Goal: Information Seeking & Learning: Check status

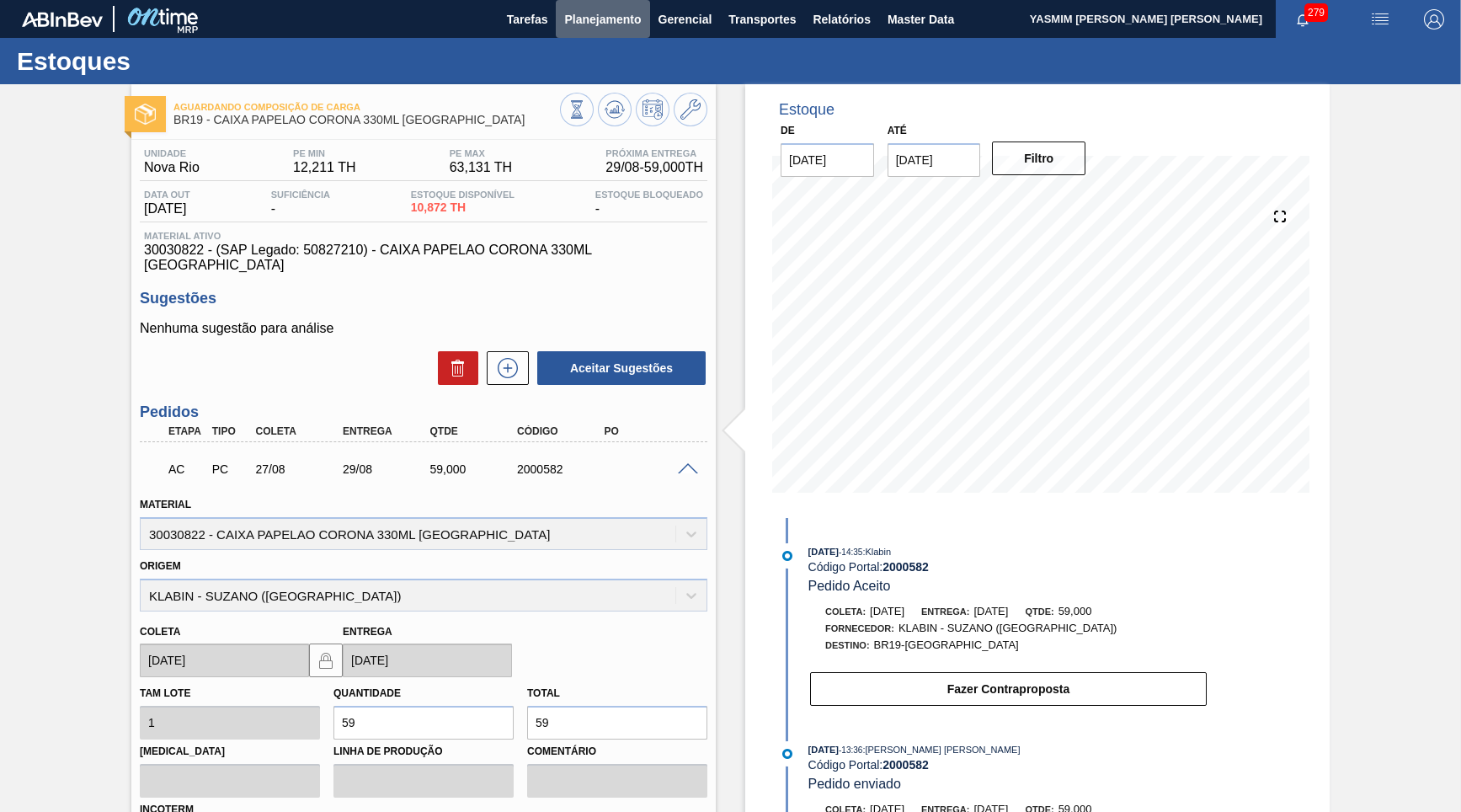
click at [635, 4] on button "Planejamento" at bounding box center [602, 19] width 94 height 38
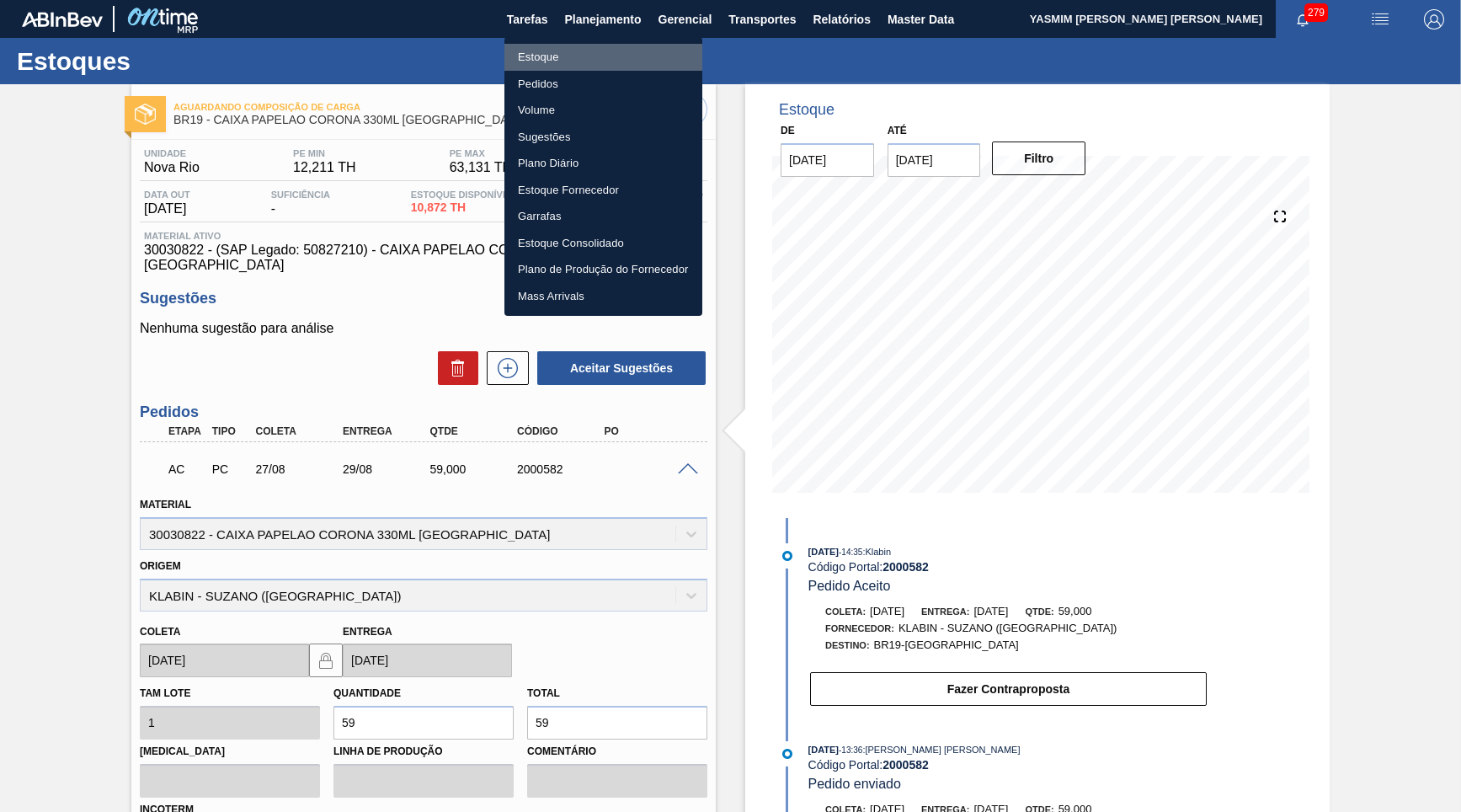
click at [564, 68] on li "Estoque" at bounding box center [603, 58] width 198 height 27
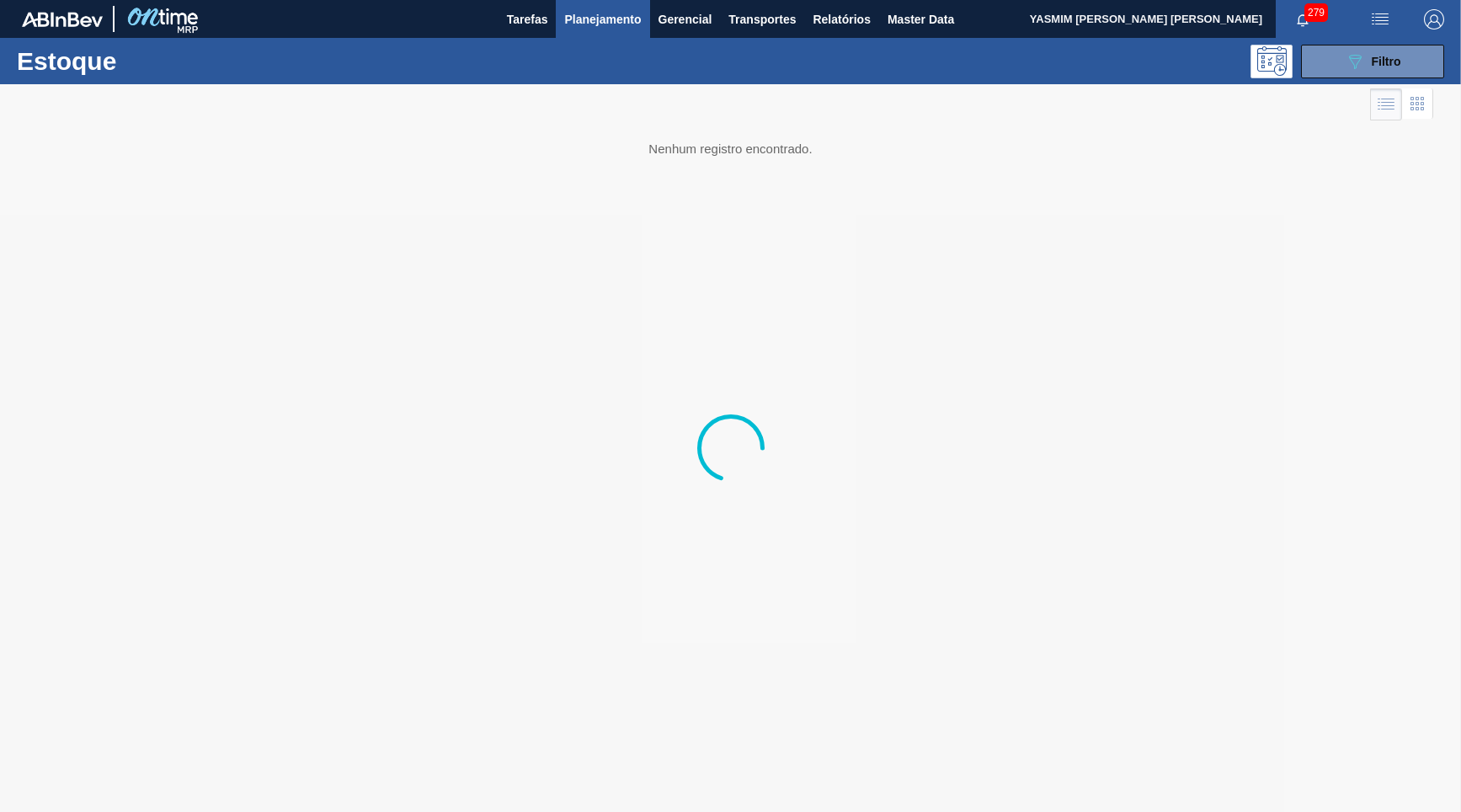
click at [1357, 80] on div "Estoque 089F7B8B-B2A5-4AFE-B5C0-19BA573D28AC Filtro" at bounding box center [730, 60] width 1461 height 46
click at [1339, 68] on button "089F7B8B-B2A5-4AFE-B5C0-19BA573D28AC Filtro" at bounding box center [1372, 61] width 143 height 33
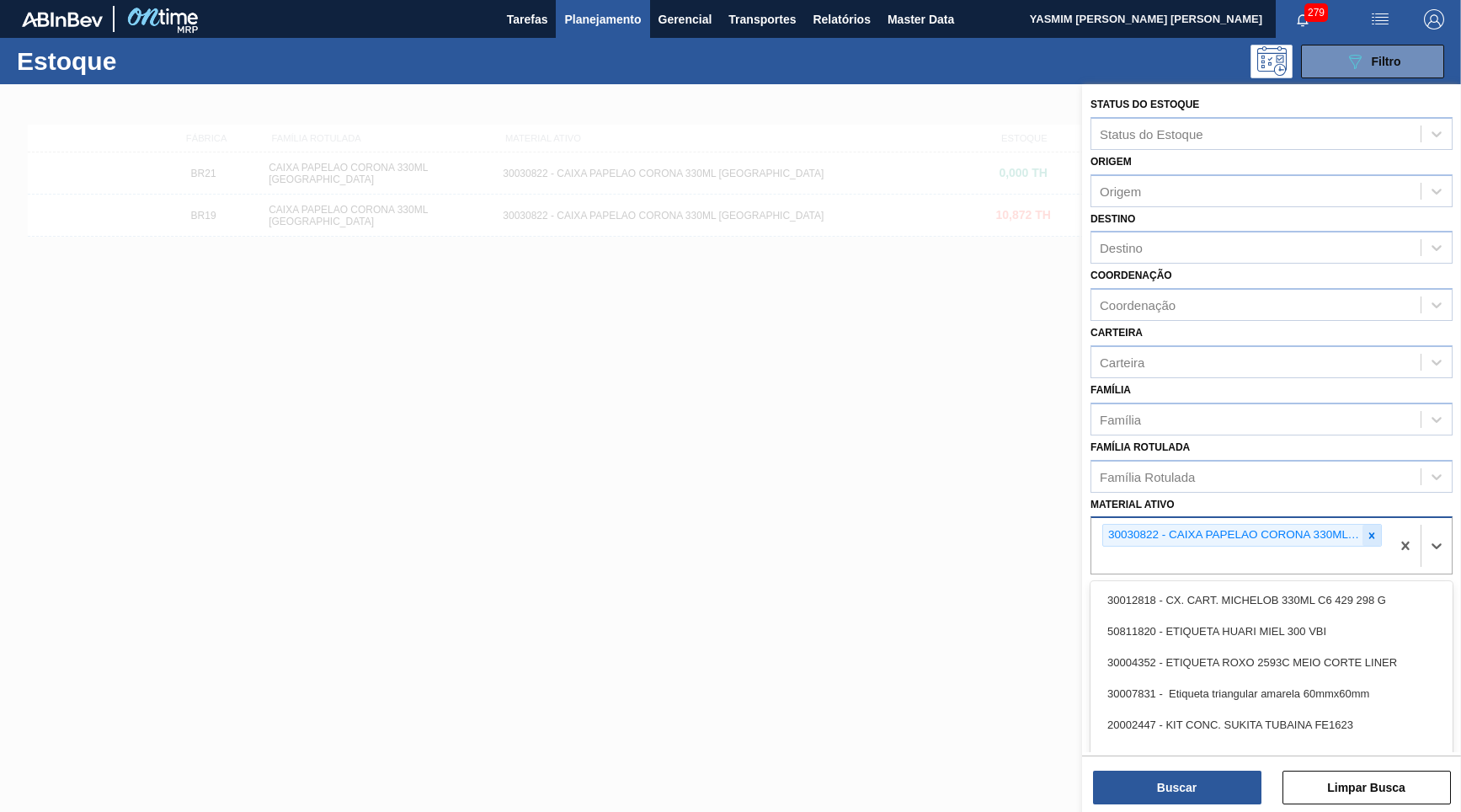
click at [1362, 524] on div "30030822 - CAIXA PAPELAO CORONA 330ML [GEOGRAPHIC_DATA]" at bounding box center [1241, 535] width 279 height 23
click at [1375, 529] on icon at bounding box center [1371, 535] width 12 height 12
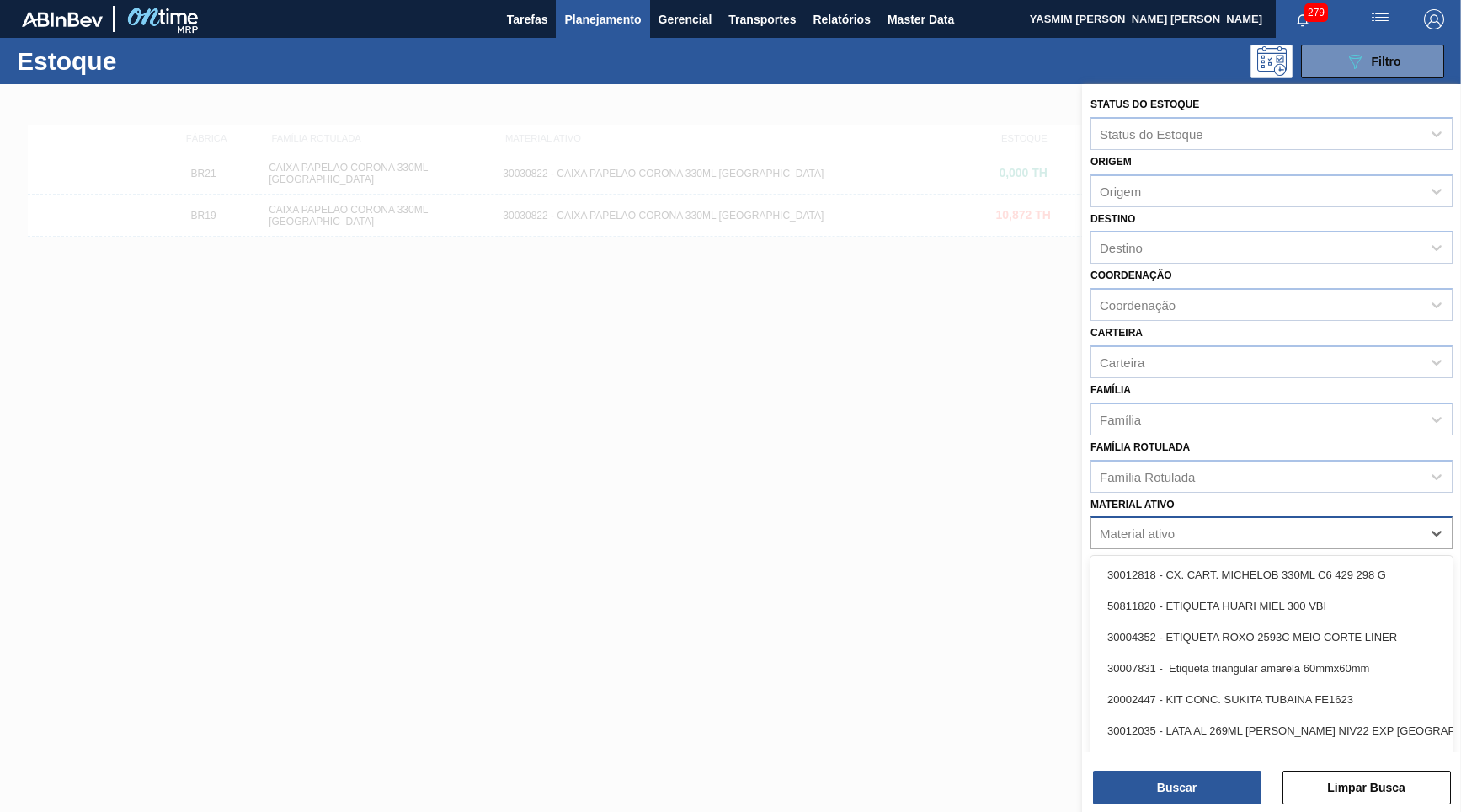
paste ativo "30029120 CAIXA CARTAO STELLA 330ML CHILE NIV23"
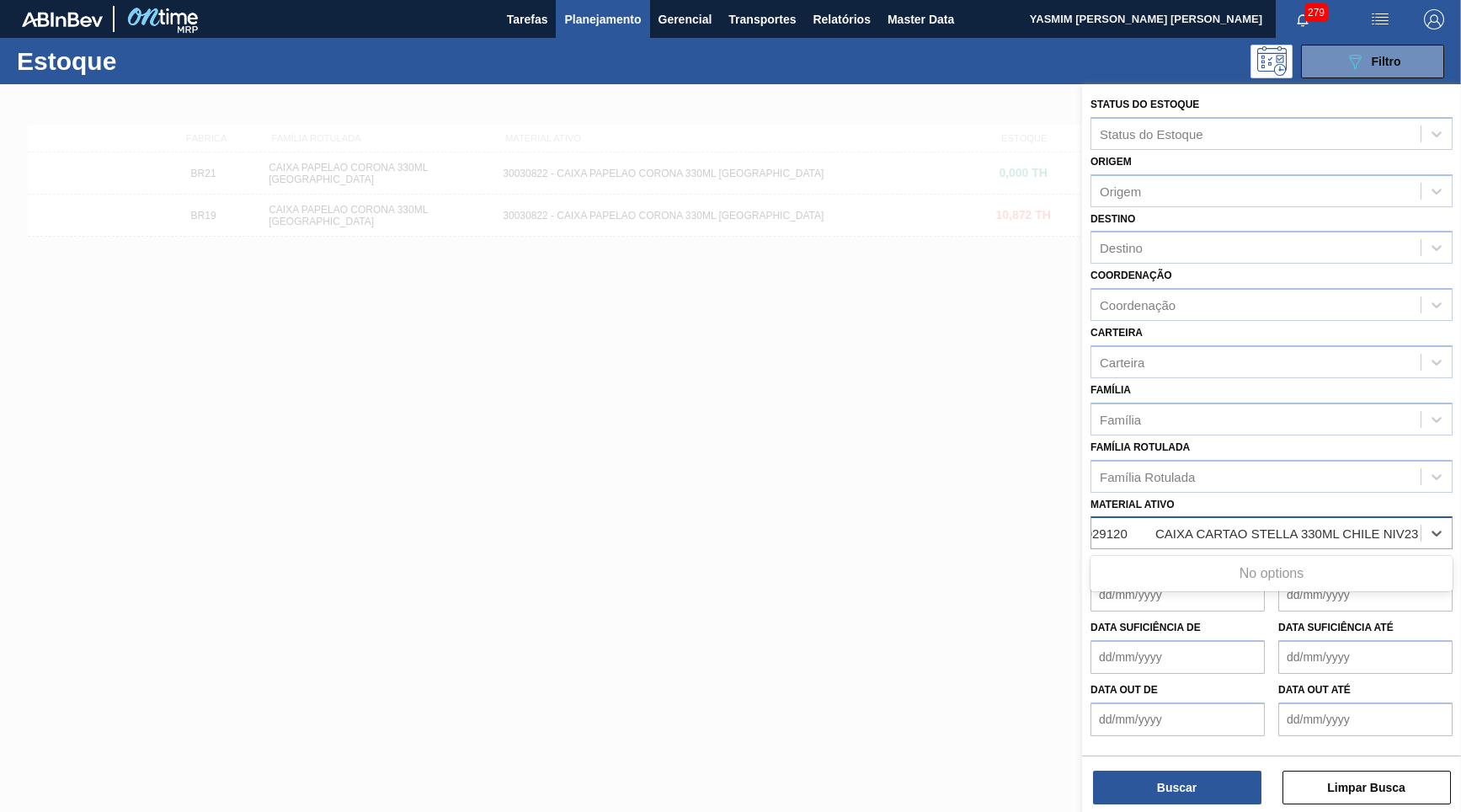
click at [1125, 527] on ativo "30029120 CAIXA CARTAO STELLA 330ML CHILE NIV23" at bounding box center [1247, 534] width 351 height 14
type ativo "30029120"
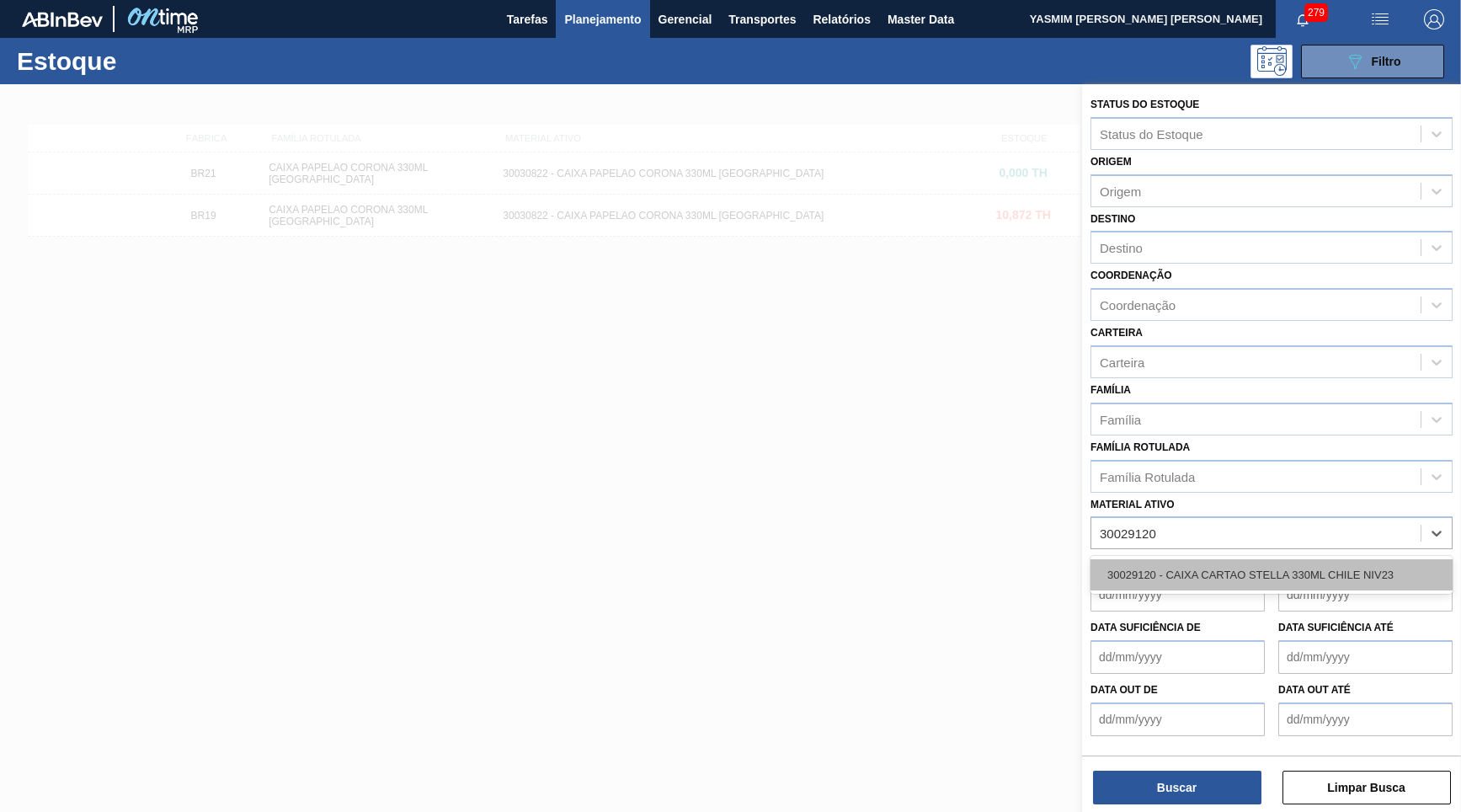
click at [1178, 559] on div "30029120 - CAIXA CARTAO STELLA 330ML CHILE NIV23" at bounding box center [1271, 574] width 362 height 32
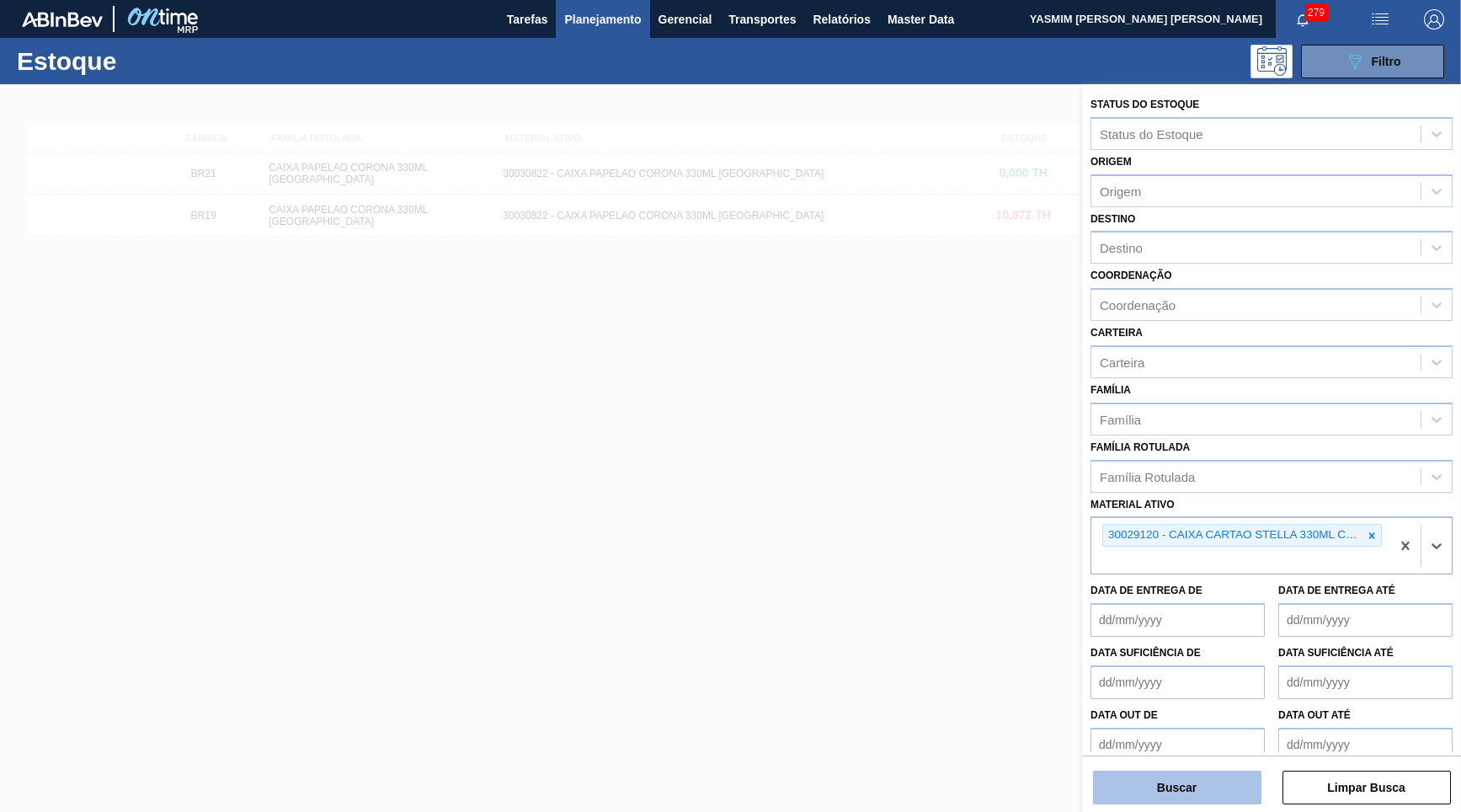
click at [1186, 784] on button "Buscar" at bounding box center [1177, 787] width 168 height 33
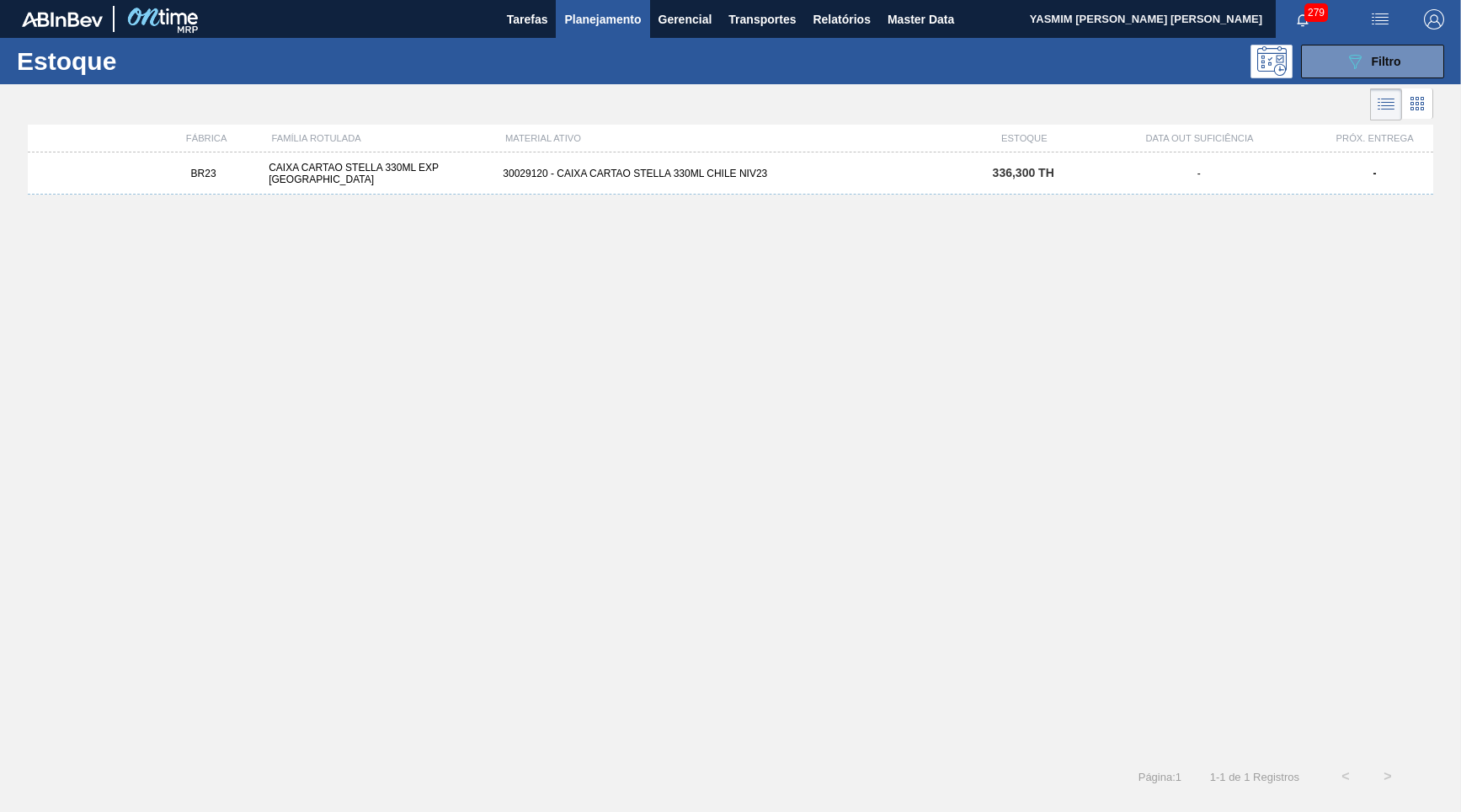
click at [699, 185] on div "BR23 CAIXA CARTAO STELLA 330ML EXP CHILE 30029120 - CAIXA CARTAO STELLA 330ML C…" at bounding box center [730, 173] width 1405 height 42
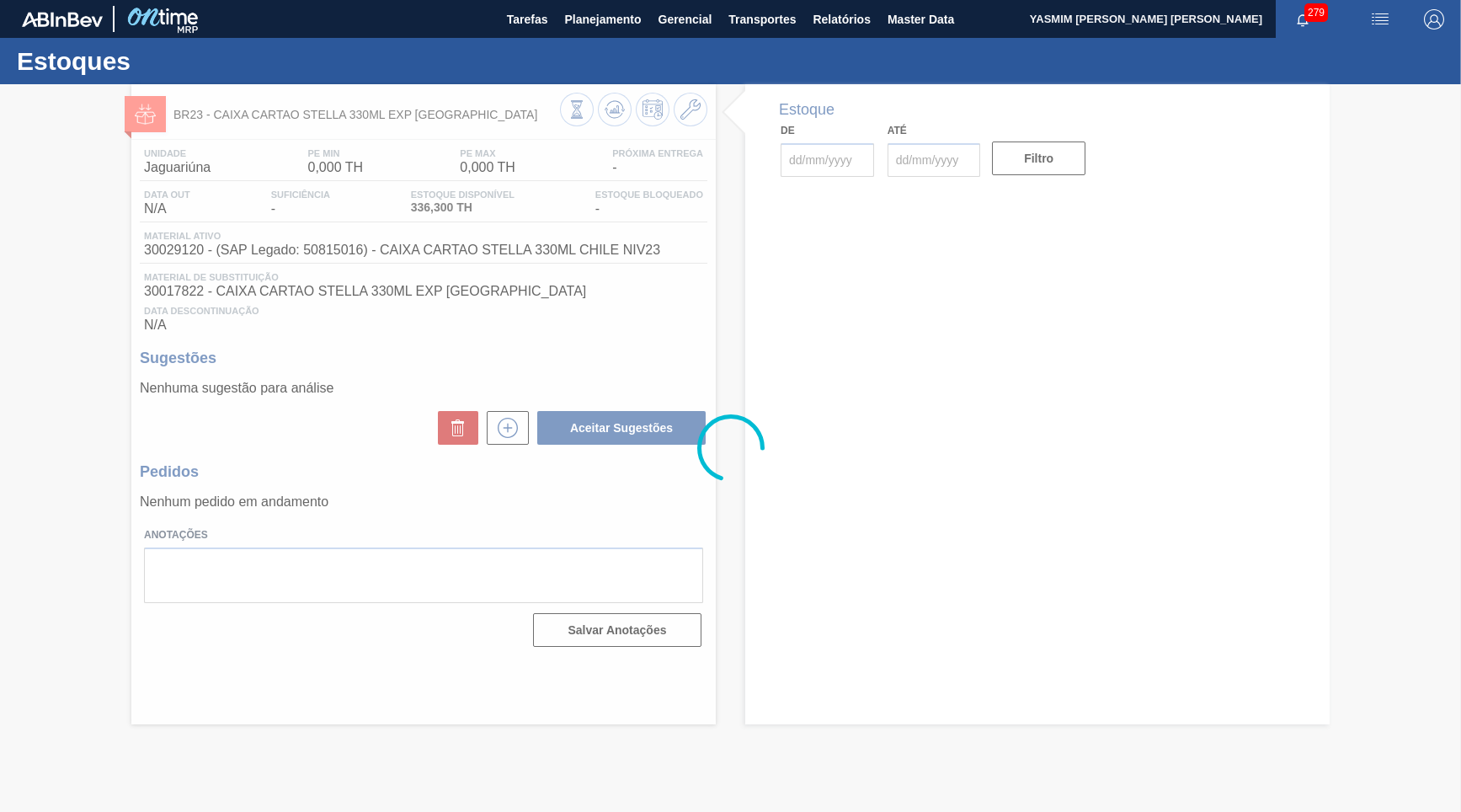
type input "[DATE]"
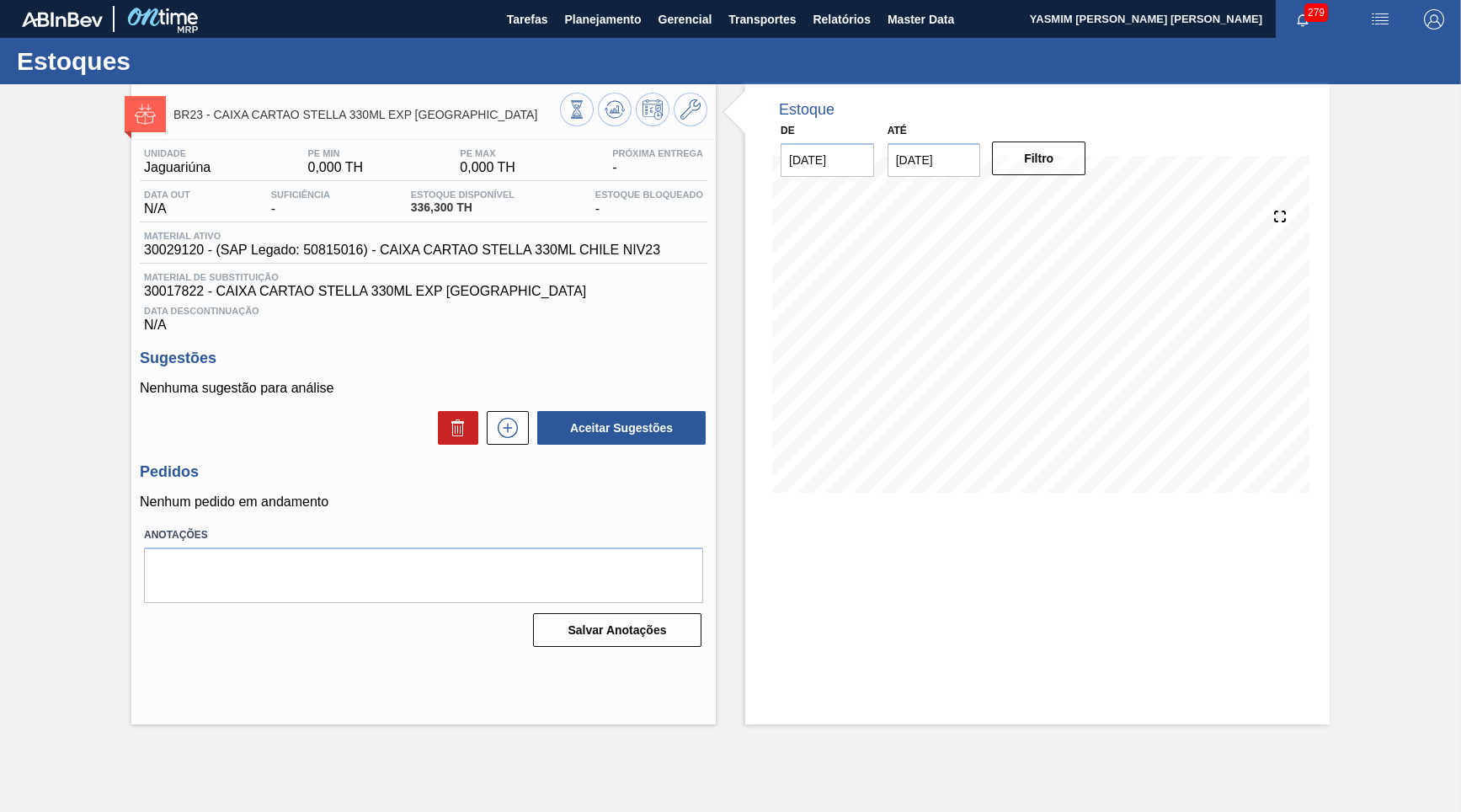
click at [425, 253] on span "30029120 - (SAP Legado: 50815016) - CAIXA CARTAO STELLA 330ML CHILE NIV23" at bounding box center [401, 249] width 516 height 15
click at [566, 45] on div "Estoques" at bounding box center [730, 60] width 1461 height 46
click at [569, 40] on div "Estoques" at bounding box center [730, 60] width 1461 height 46
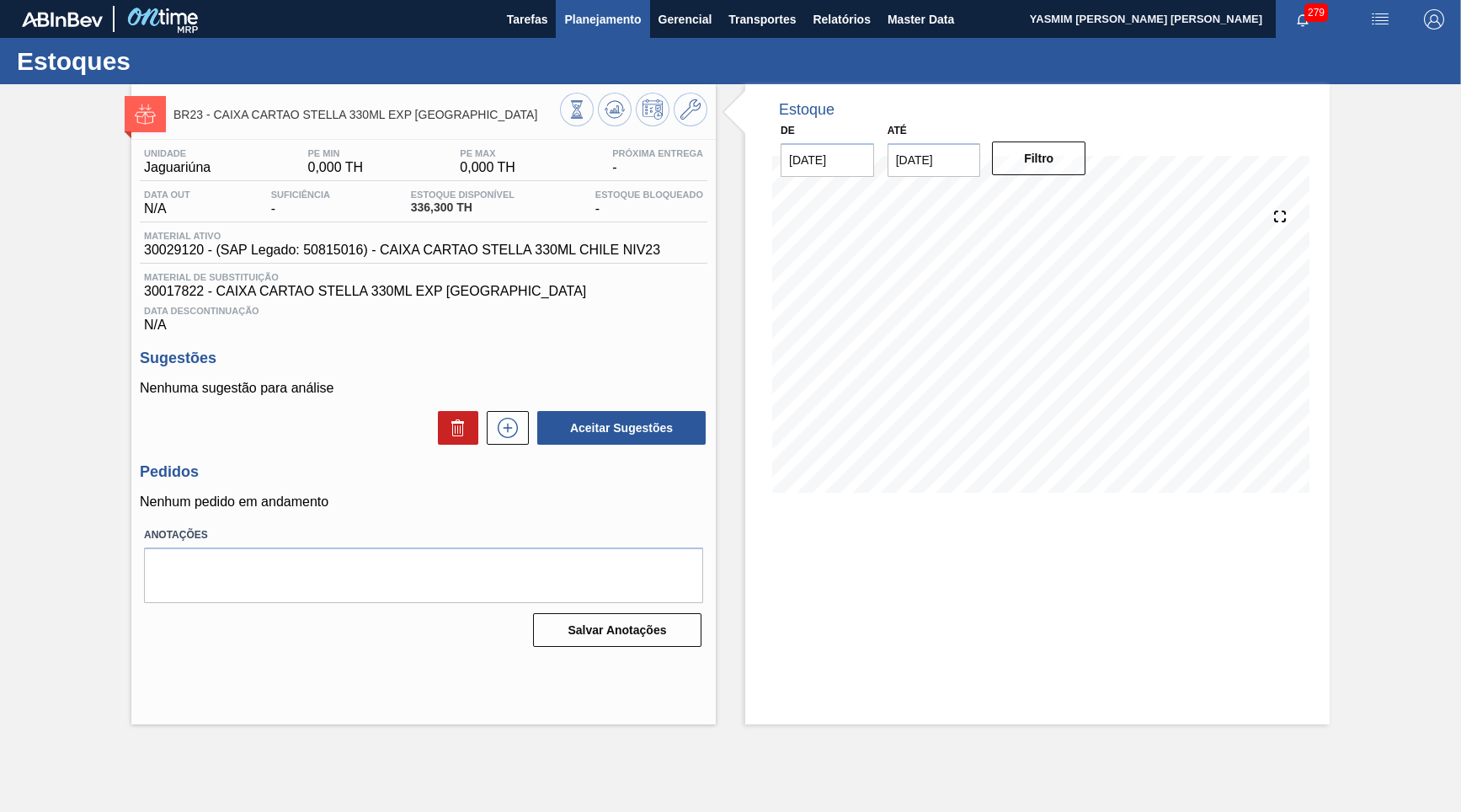
click at [581, 34] on button "Planejamento" at bounding box center [602, 19] width 94 height 38
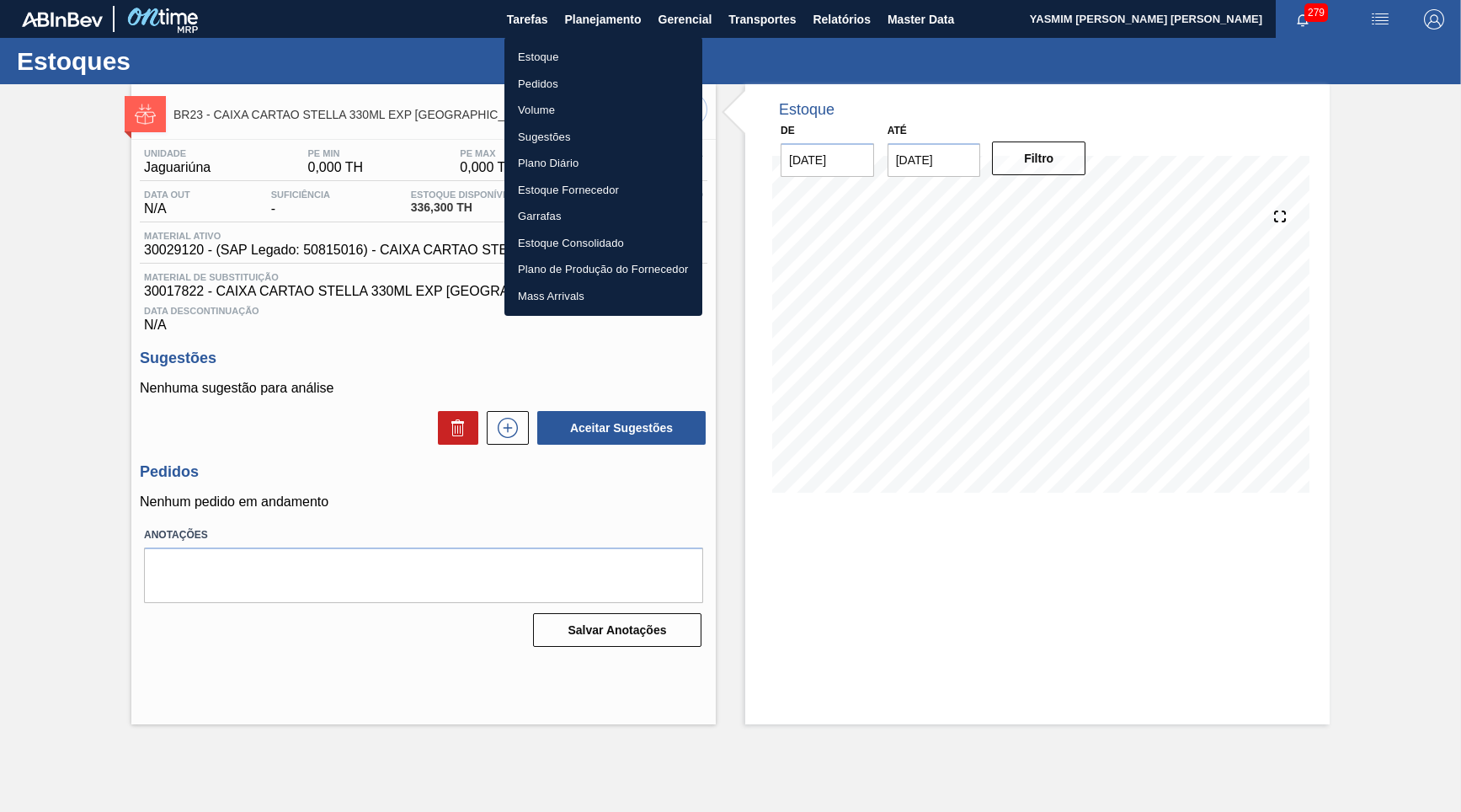
click at [546, 59] on li "Estoque" at bounding box center [603, 58] width 198 height 27
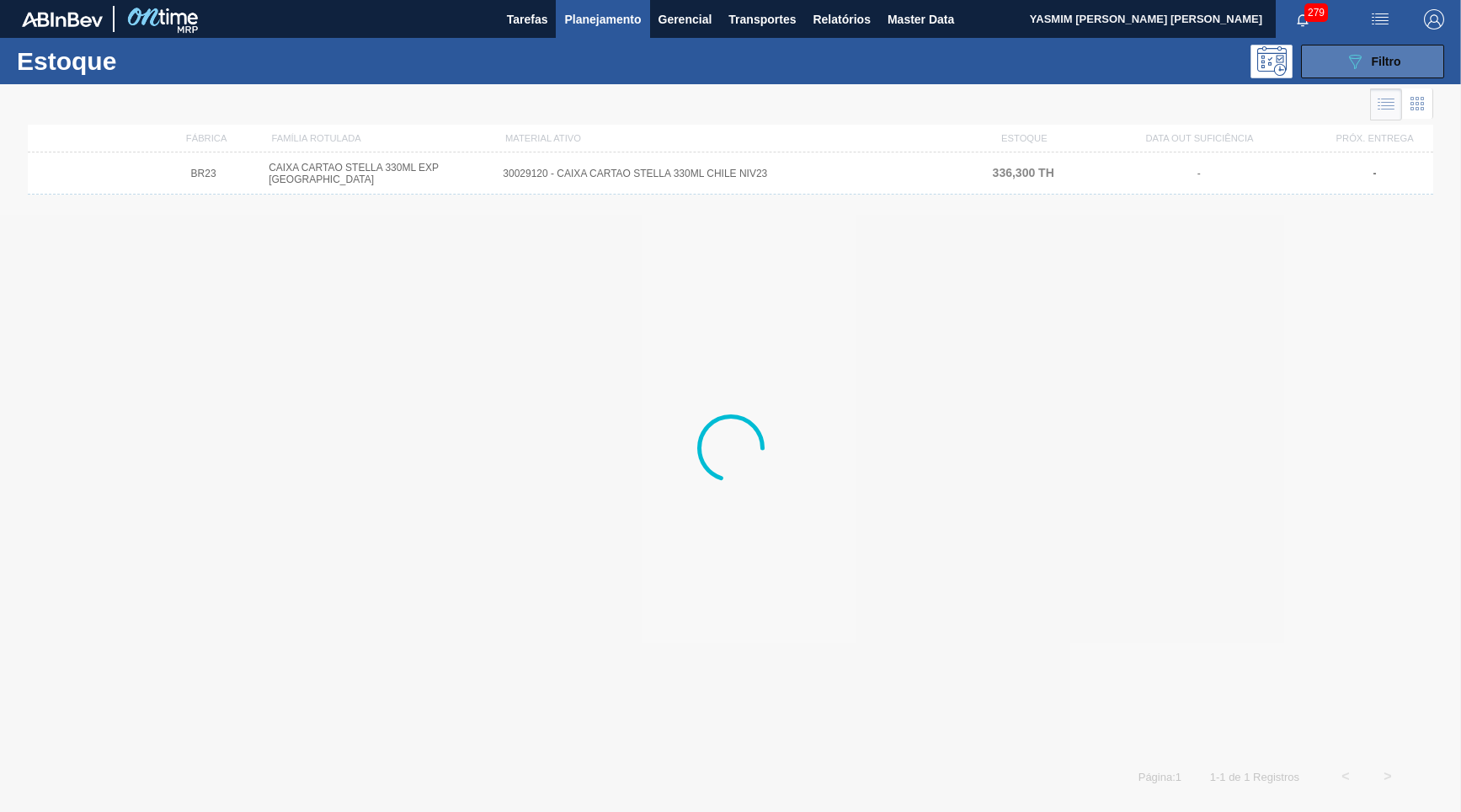
click at [1319, 59] on button "089F7B8B-B2A5-4AFE-B5C0-19BA573D28AC Filtro" at bounding box center [1372, 61] width 143 height 33
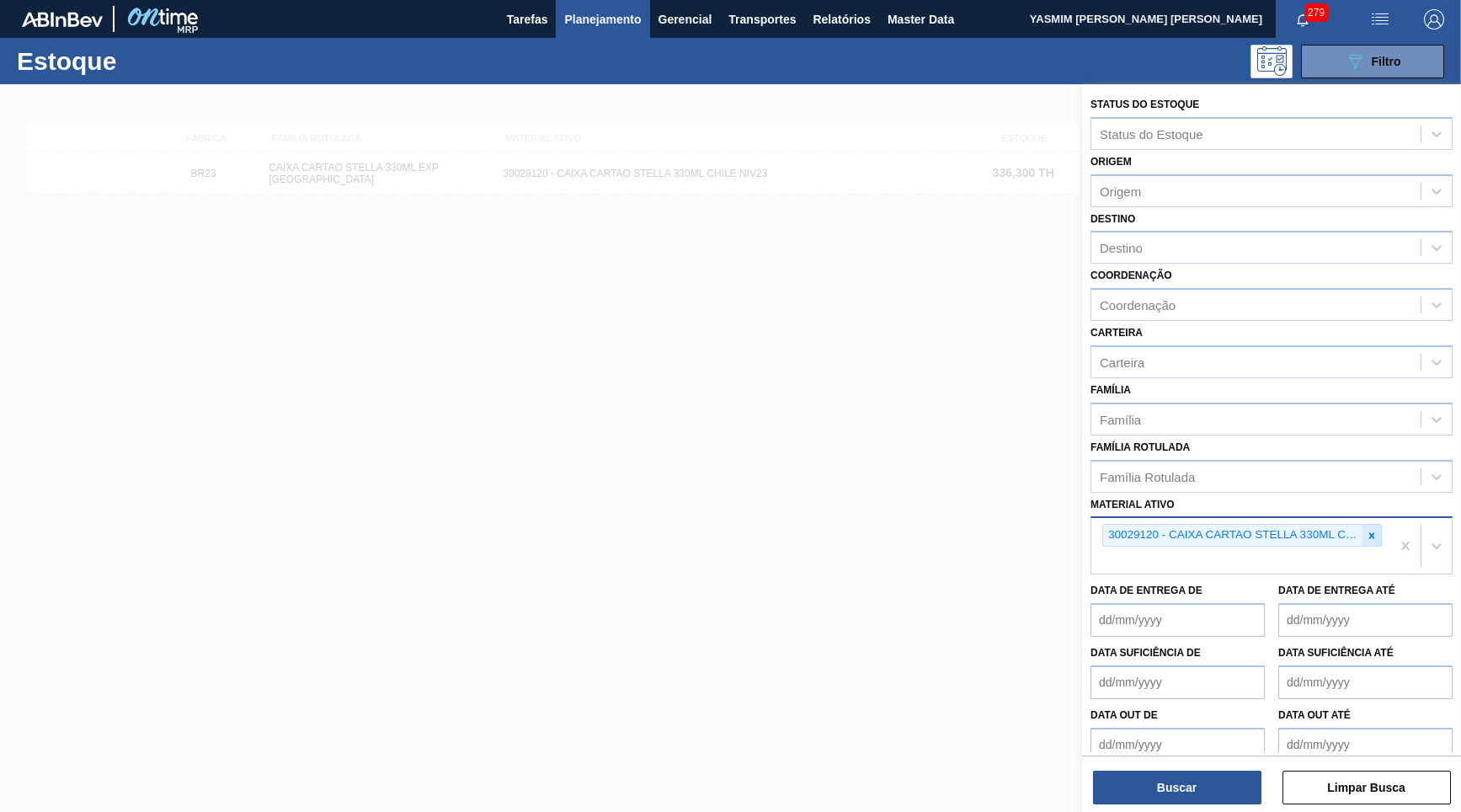
click at [1369, 525] on div at bounding box center [1371, 535] width 19 height 21
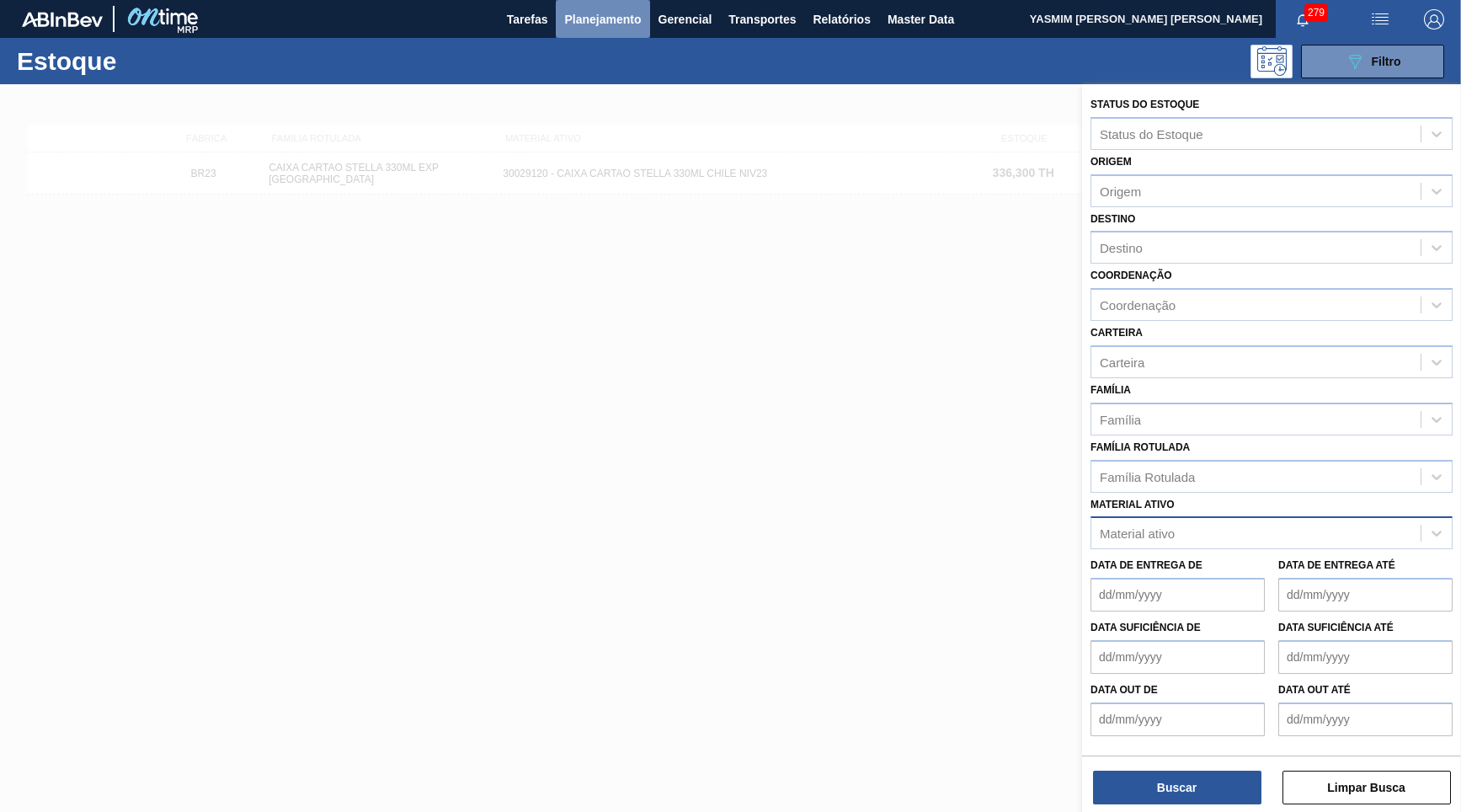
click at [591, 29] on span "Planejamento" at bounding box center [602, 19] width 77 height 20
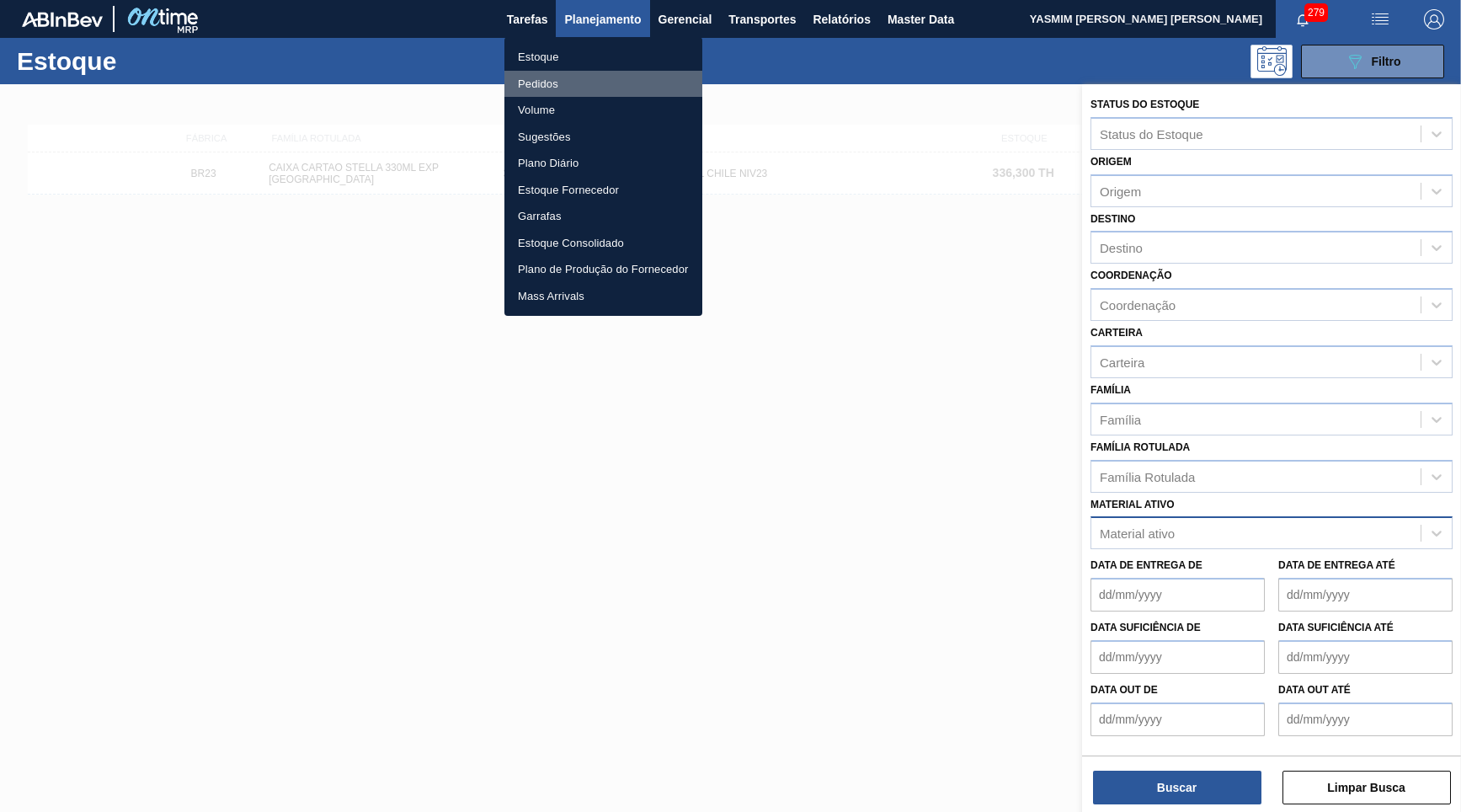
click at [560, 77] on li "Pedidos" at bounding box center [603, 85] width 198 height 27
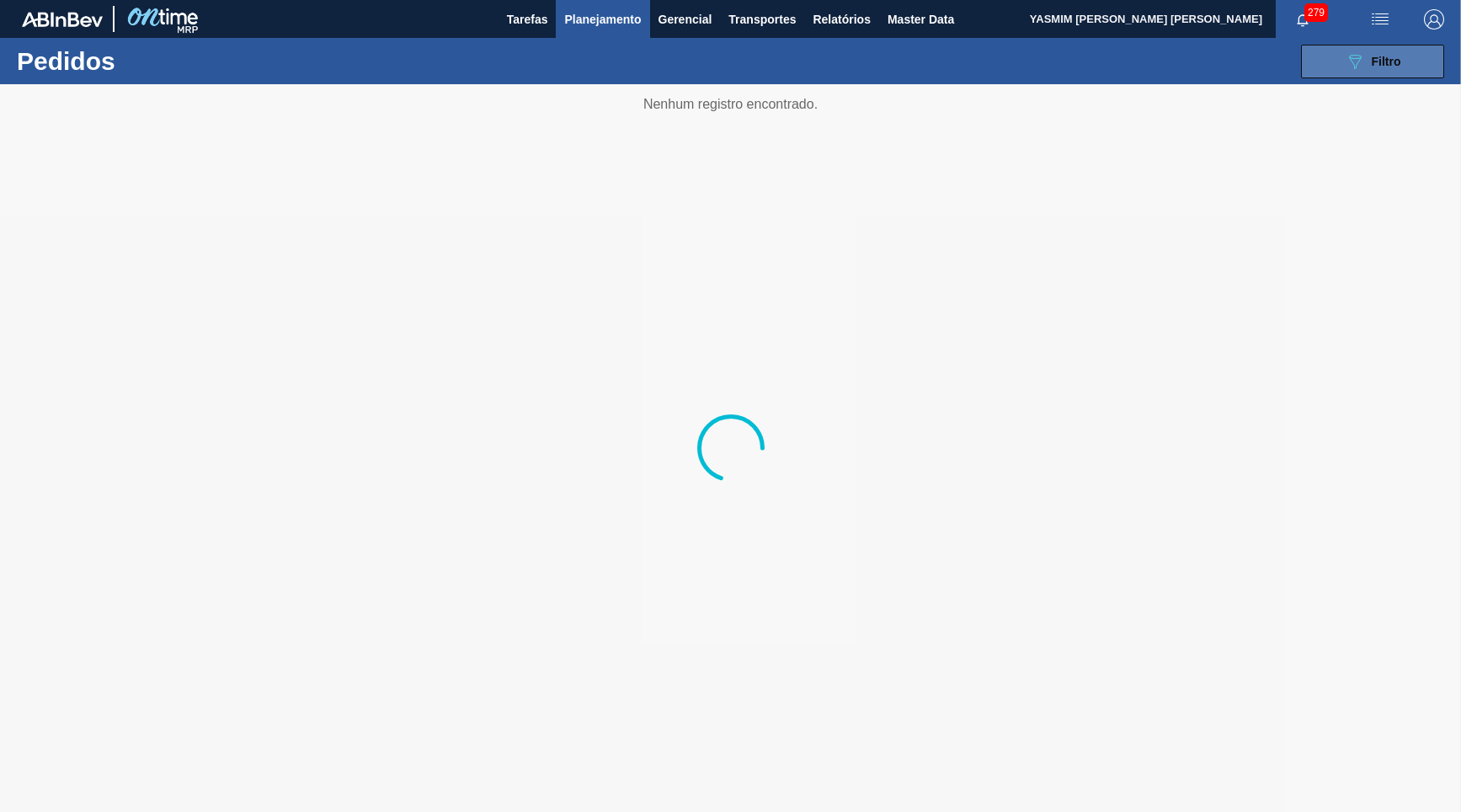
click at [1369, 57] on div "089F7B8B-B2A5-4AFE-B5C0-19BA573D28AC Filtro" at bounding box center [1373, 61] width 57 height 20
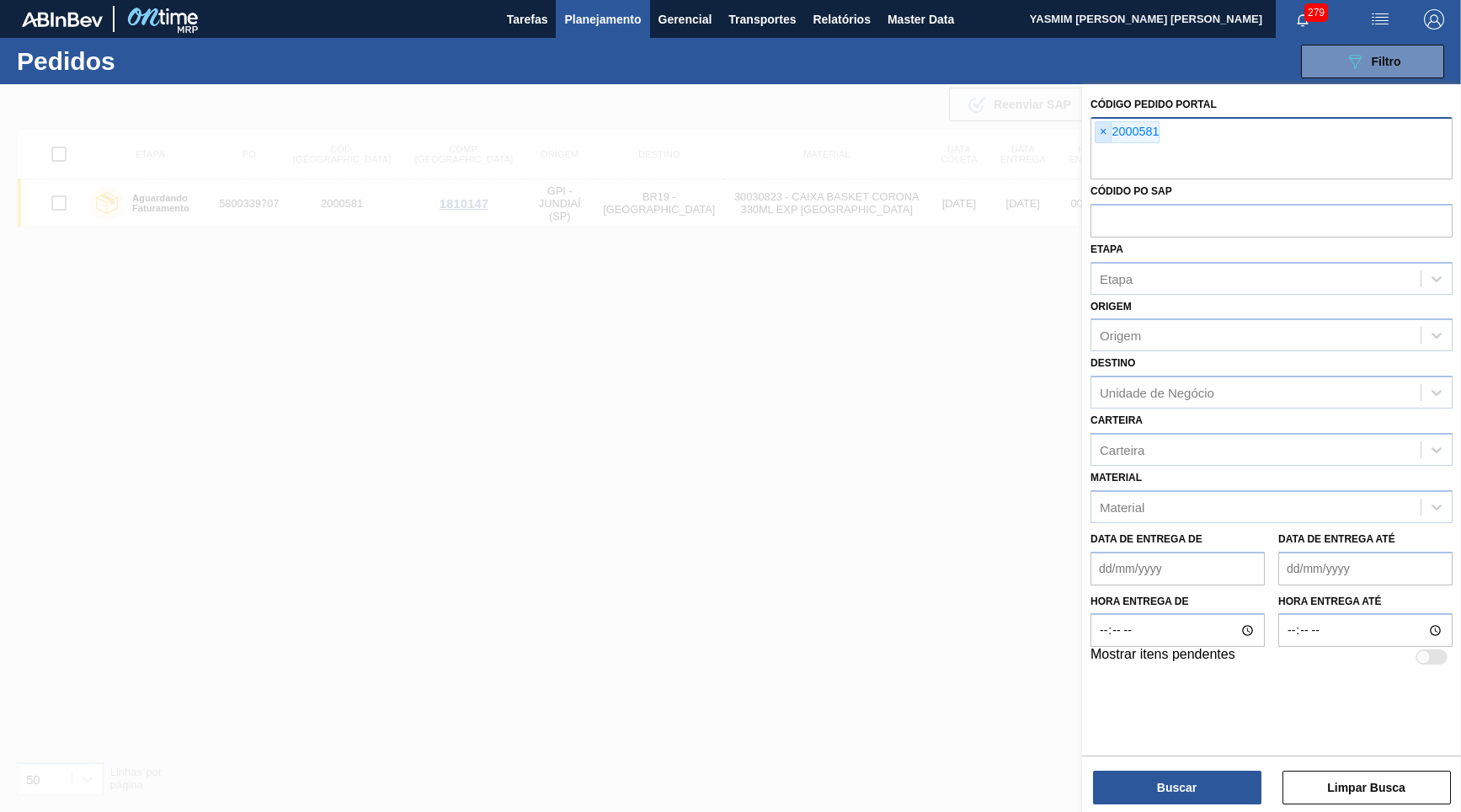
click at [1105, 134] on span "×" at bounding box center [1104, 132] width 16 height 20
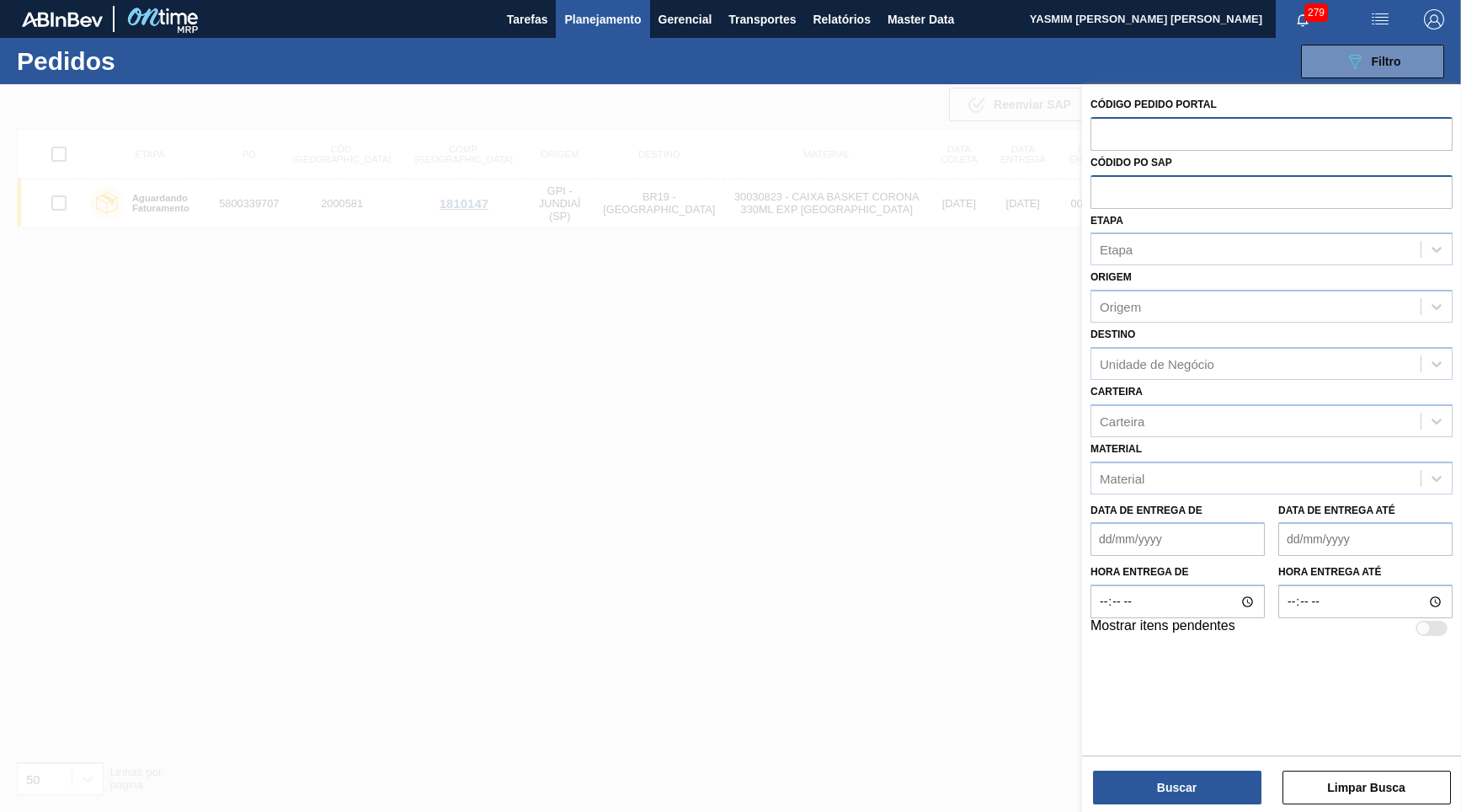
click at [1138, 189] on input "text" at bounding box center [1271, 192] width 362 height 32
paste input "5800332632"
type input "5800332632"
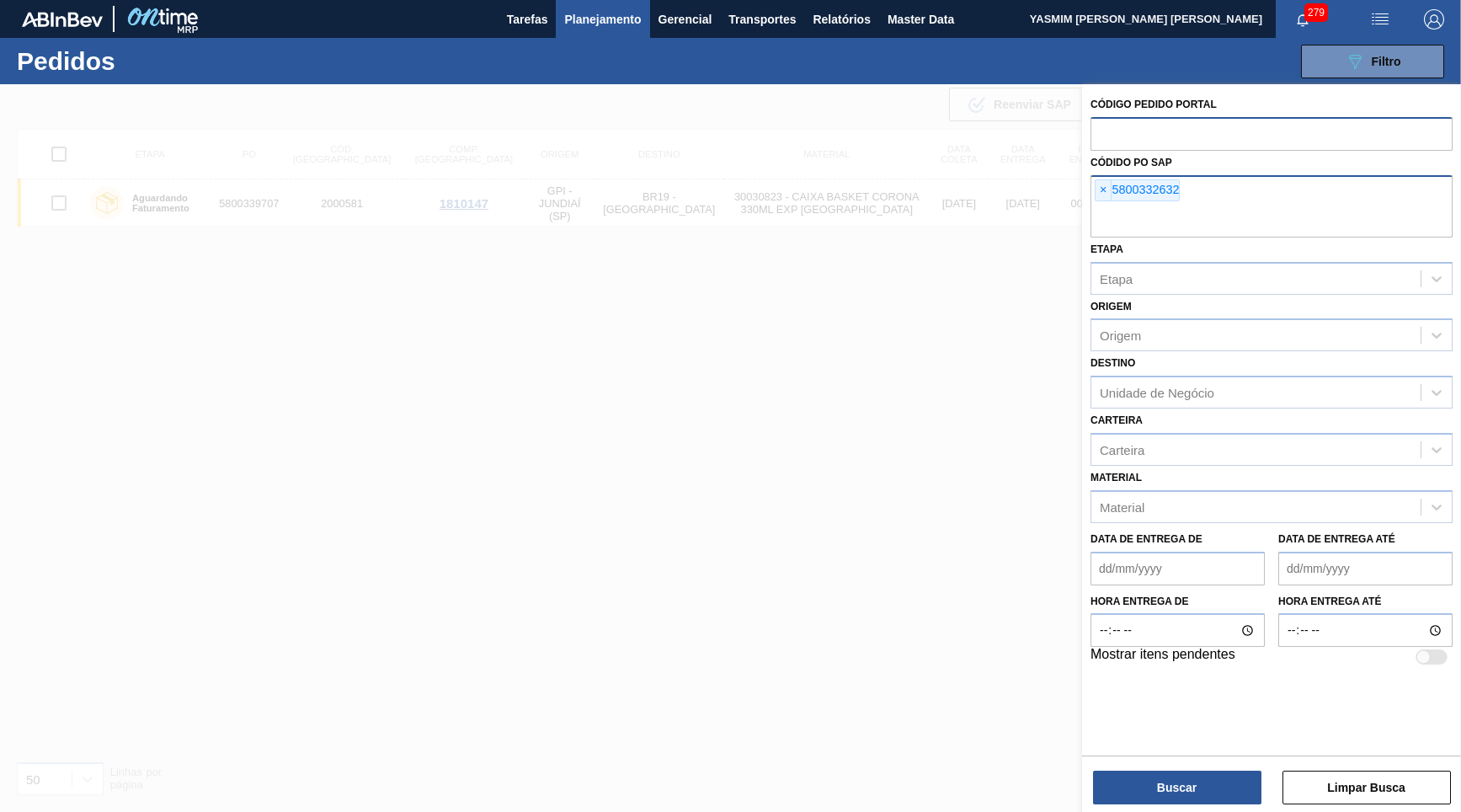
click at [1232, 185] on div "× 5800332632" at bounding box center [1271, 206] width 362 height 62
paste input "5800332633"
type input "5800332633"
click at [1207, 787] on button "Buscar" at bounding box center [1177, 787] width 168 height 33
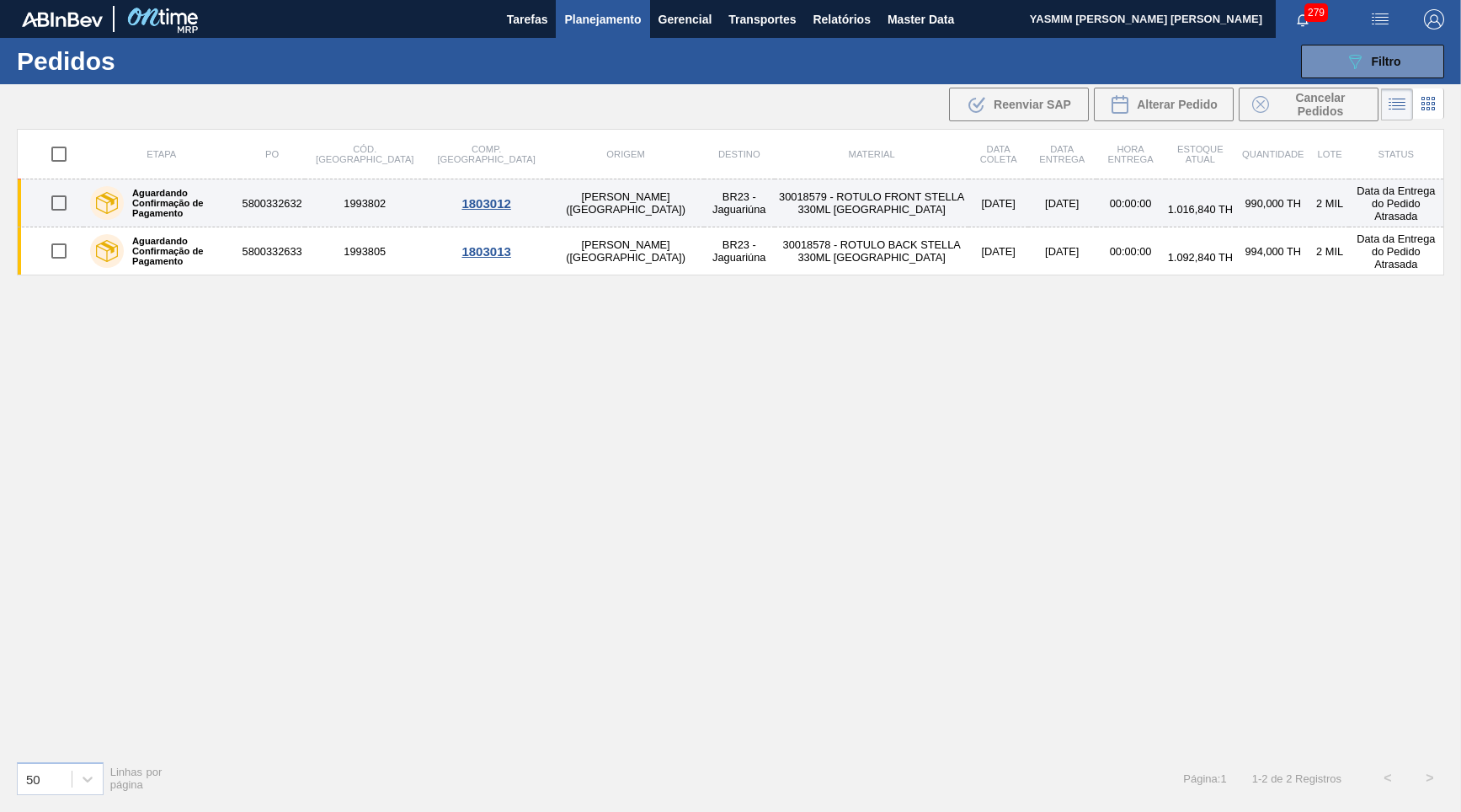
click at [865, 194] on td "30018579 - ROTULO FRONT STELLA 330ML [GEOGRAPHIC_DATA]" at bounding box center [871, 203] width 194 height 48
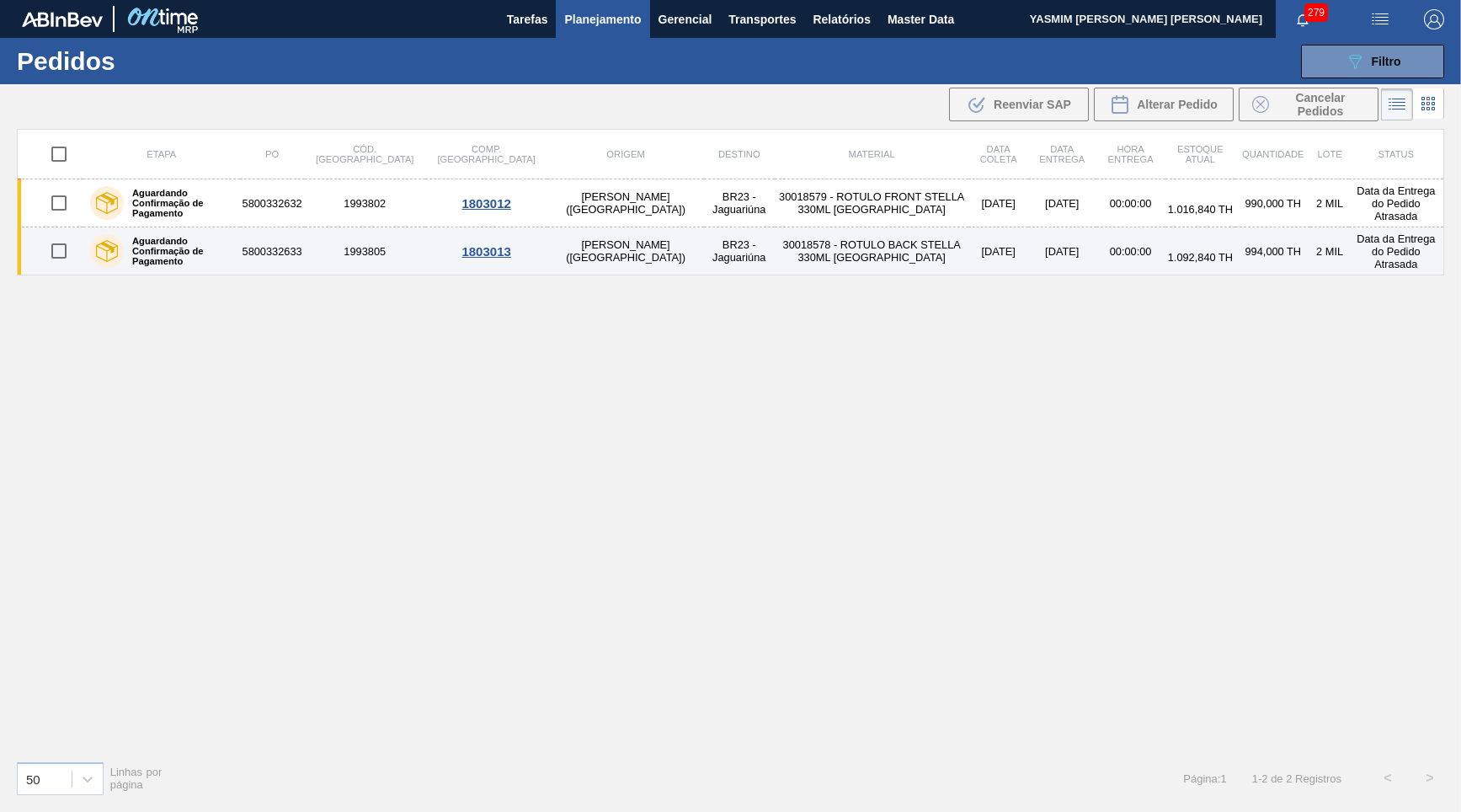
click at [576, 270] on td "[PERSON_NAME] ([GEOGRAPHIC_DATA])" at bounding box center [625, 251] width 156 height 48
